Goal: Find specific page/section: Find specific page/section

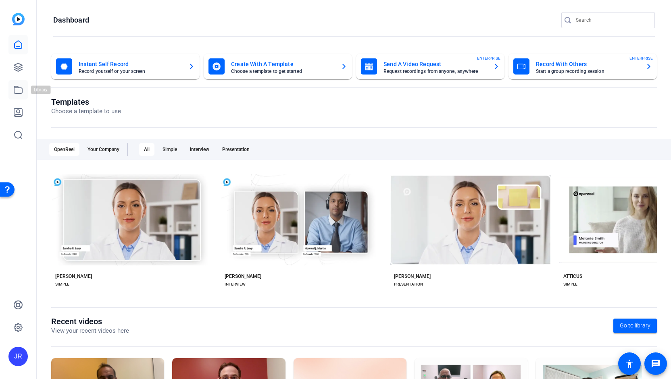
click at [23, 92] on link at bounding box center [17, 89] width 19 height 19
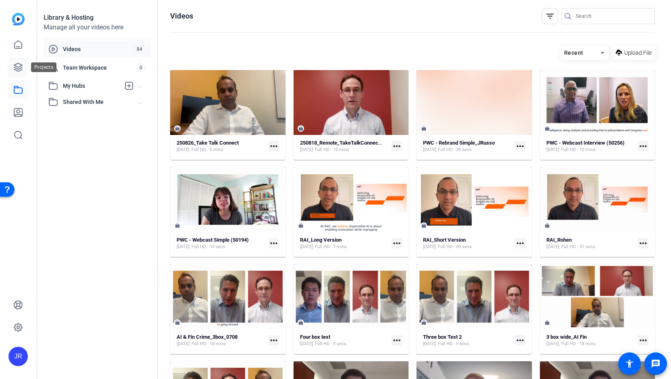
click at [19, 72] on link at bounding box center [17, 67] width 19 height 19
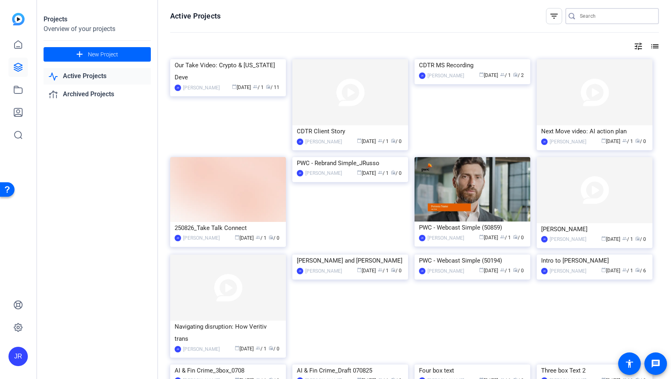
click at [588, 15] on input "Search" at bounding box center [616, 16] width 73 height 10
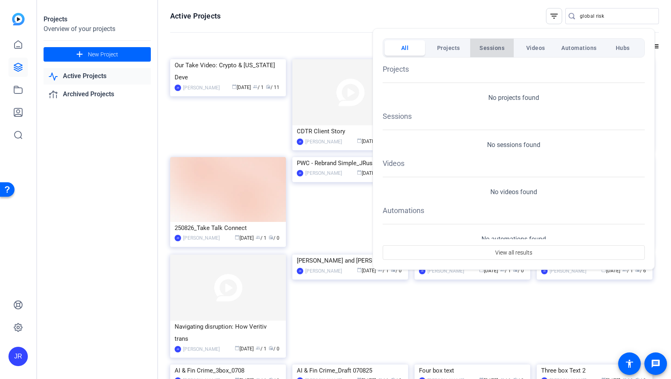
click at [497, 50] on span "Sessions" at bounding box center [491, 48] width 25 height 15
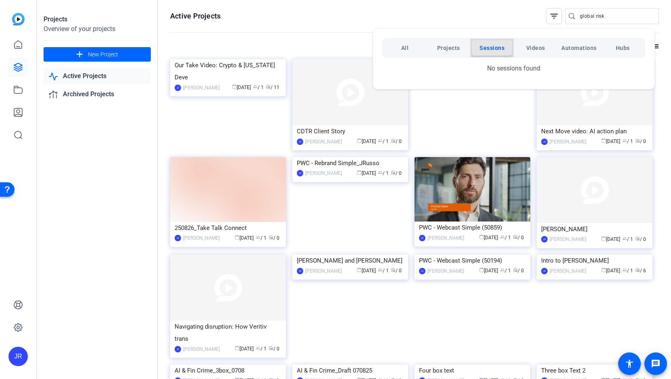
click at [497, 50] on span "Sessions" at bounding box center [491, 48] width 25 height 15
click at [609, 10] on div at bounding box center [335, 189] width 671 height 379
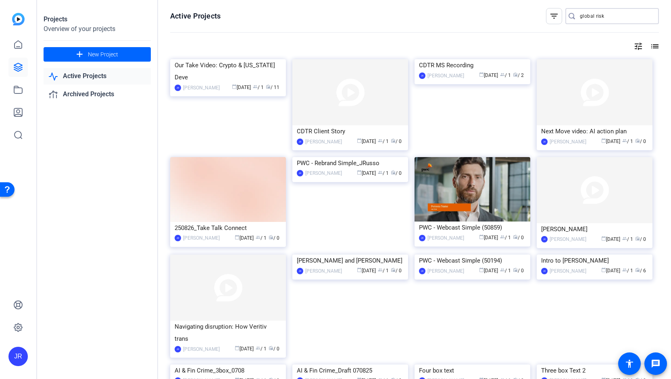
click at [603, 15] on input "global risk" at bounding box center [616, 16] width 73 height 10
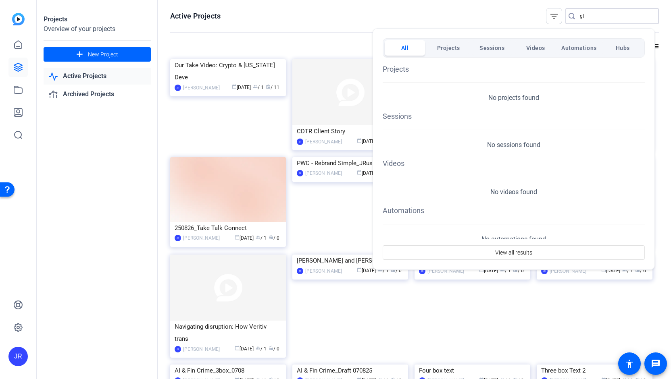
type input "g"
type input "matt"
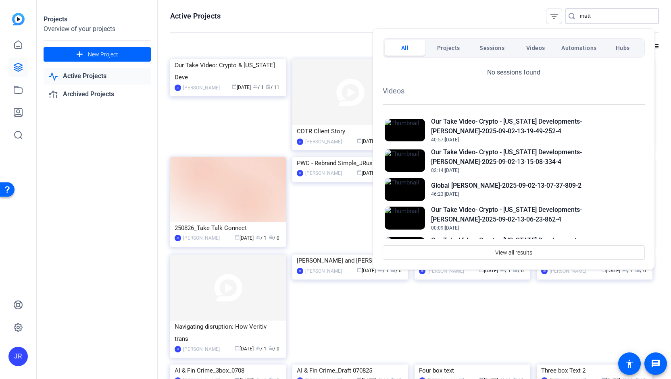
scroll to position [129, 0]
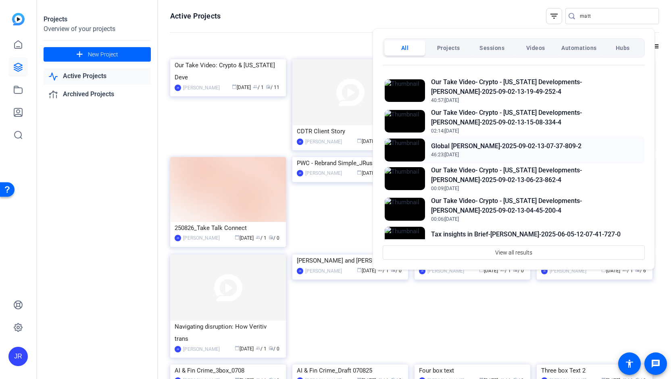
click at [485, 143] on h2 "Global [PERSON_NAME]-2025-09-02-13-07-37-809-2" at bounding box center [506, 146] width 150 height 10
